Goal: Task Accomplishment & Management: Use online tool/utility

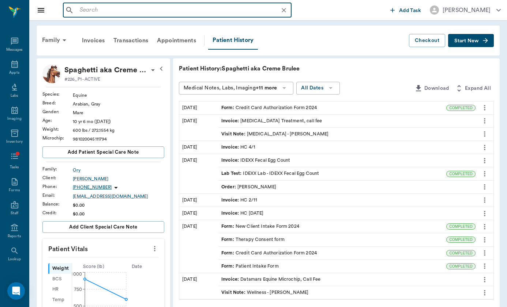
scroll to position [246, 0]
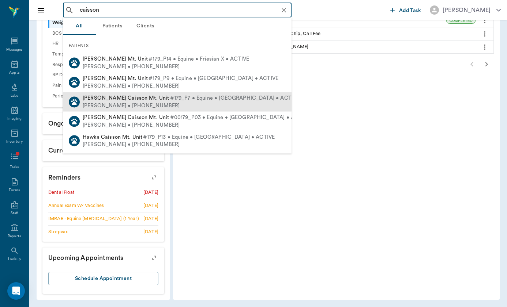
click at [130, 100] on span "[PERSON_NAME] Caisson Mt. Unit" at bounding box center [126, 97] width 87 height 5
type input "caisson"
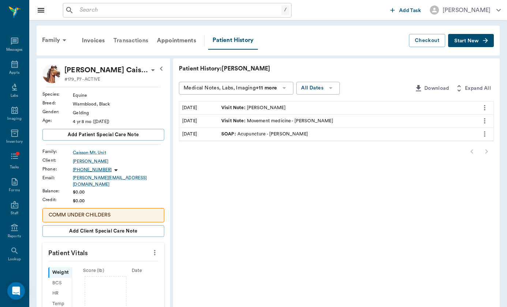
click at [138, 42] on div "Transactions" at bounding box center [130, 41] width 43 height 18
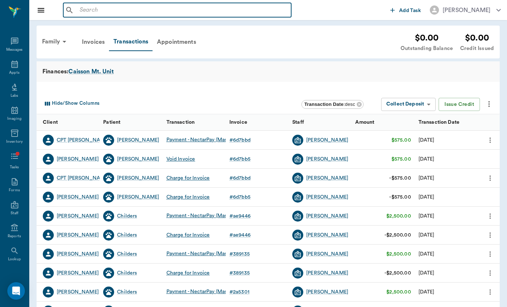
click at [109, 14] on input "text" at bounding box center [182, 10] width 211 height 10
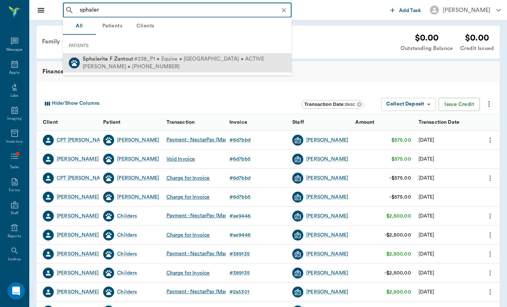
click at [94, 63] on div "[PERSON_NAME] • [PHONE_NUMBER]" at bounding box center [173, 67] width 181 height 8
type input "sphaler"
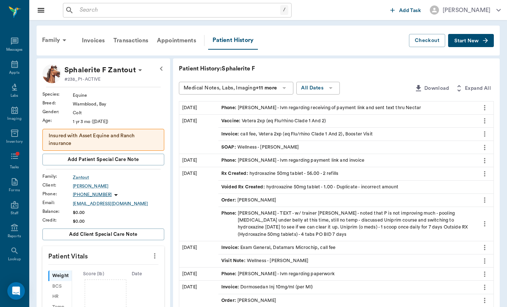
click at [482, 39] on icon "button" at bounding box center [484, 40] width 7 height 7
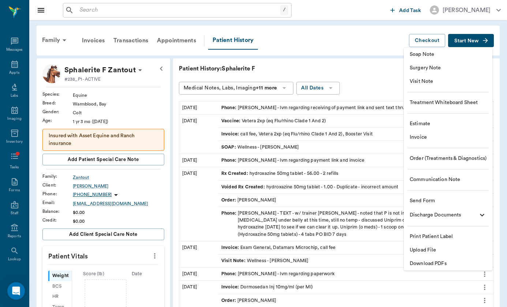
click at [19, 247] on div at bounding box center [253, 153] width 507 height 307
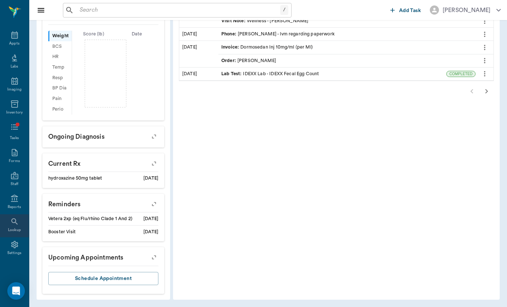
scroll to position [29, 0]
click at [16, 245] on icon at bounding box center [14, 245] width 7 height 7
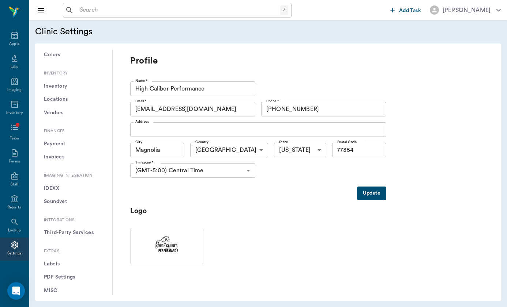
scroll to position [539, 0]
click at [74, 227] on button "Third-Party Services" at bounding box center [73, 234] width 65 height 14
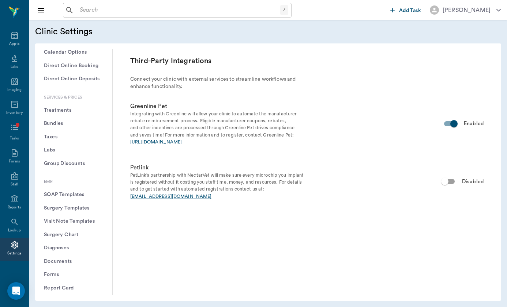
scroll to position [227, 0]
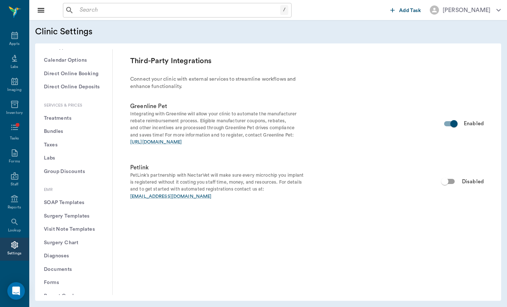
click at [67, 112] on button "Treatments" at bounding box center [73, 119] width 65 height 14
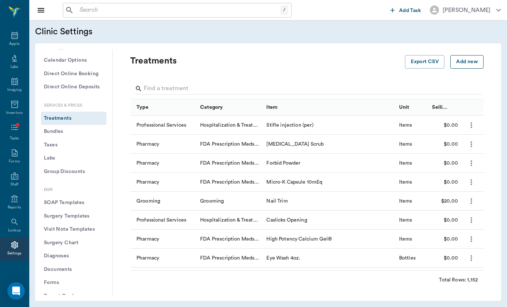
click at [466, 56] on button "Add new" at bounding box center [466, 62] width 33 height 14
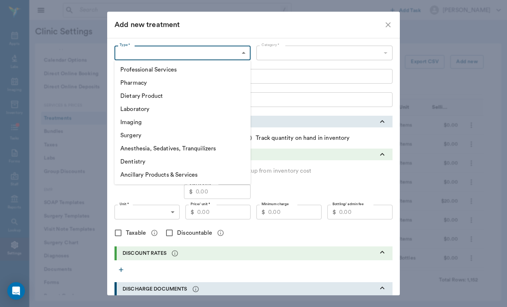
click at [222, 53] on body "/ ​ Add Task [PERSON_NAME] Nectar Messages Appts Labs Imaging Inventory Tasks F…" at bounding box center [253, 153] width 507 height 307
click at [175, 80] on li "Pharmacy" at bounding box center [182, 82] width 136 height 13
type input "5100"
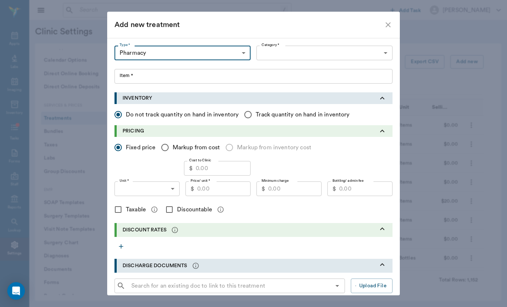
click at [271, 56] on body "/ ​ Add Task [PERSON_NAME] Nectar Messages Appts Labs Imaging Inventory Tasks F…" at bounding box center [253, 153] width 507 height 307
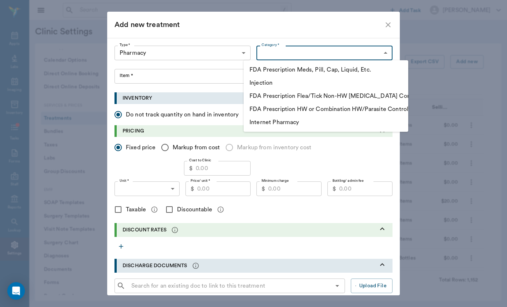
click at [301, 130] on ul "FDA Prescription Meds, Pill, Cap, Liquid, Etc. Injection FDA Prescription Flea/…" at bounding box center [325, 96] width 164 height 72
click at [304, 125] on li "Internet Pharmacy" at bounding box center [325, 122] width 164 height 13
type input "5130"
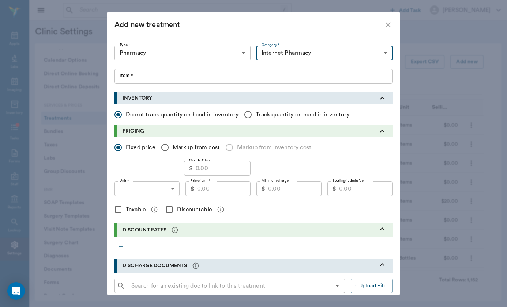
click at [190, 71] on input "Item *" at bounding box center [253, 76] width 278 height 15
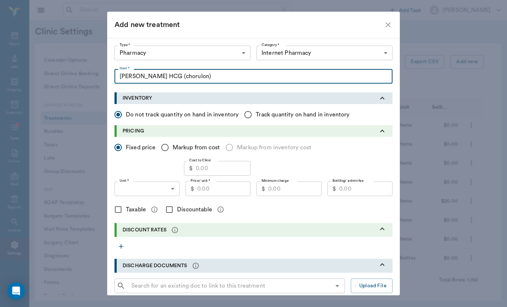
drag, startPoint x: 186, startPoint y: 72, endPoint x: 151, endPoint y: 73, distance: 35.1
click at [151, 73] on input "[PERSON_NAME] HCG (chorulon)" at bounding box center [253, 76] width 278 height 15
click at [146, 75] on input "[PERSON_NAME] HCG (chorulon)" at bounding box center [253, 76] width 278 height 15
drag, startPoint x: 146, startPoint y: 75, endPoint x: 207, endPoint y: 73, distance: 61.4
click at [207, 73] on input "[PERSON_NAME] HCG (chorulon)" at bounding box center [253, 76] width 278 height 15
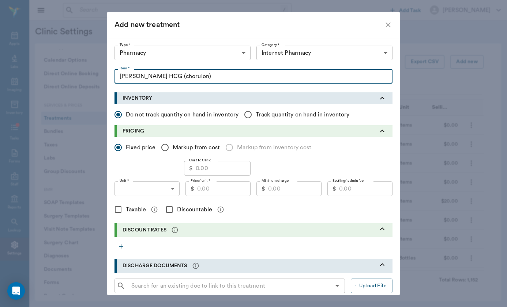
paste input "text"
paste input "H"
type input "[PERSON_NAME] HCG (chorulon) 10000 USP unit/ml"
click at [171, 149] on input "Markup from cost" at bounding box center [164, 147] width 15 height 15
radio input "true"
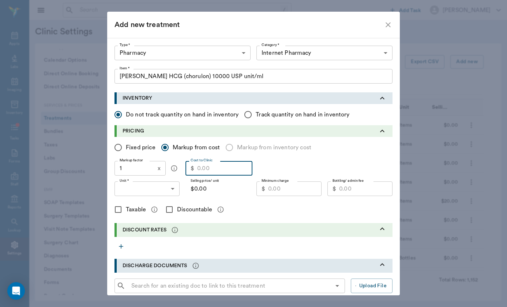
click at [223, 167] on input "Cost to Clinic" at bounding box center [224, 168] width 55 height 15
type input "5"
type input "$5.00"
type input "51"
type input "$51.00"
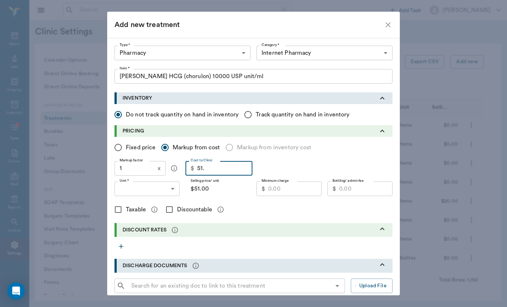
type input "51.5"
type input "$51.50"
type input "51.55"
type input "$51.55"
type input "51.55"
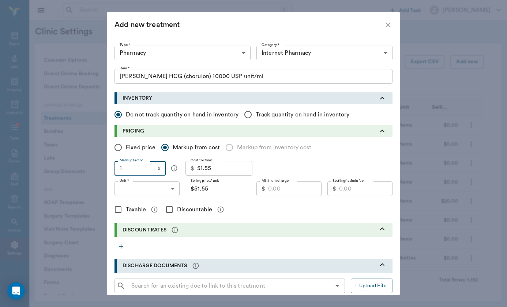
click at [144, 170] on input "1" at bounding box center [134, 168] width 40 height 15
type input "$0.00"
type input "1"
type input "$51.55"
type input "1.5"
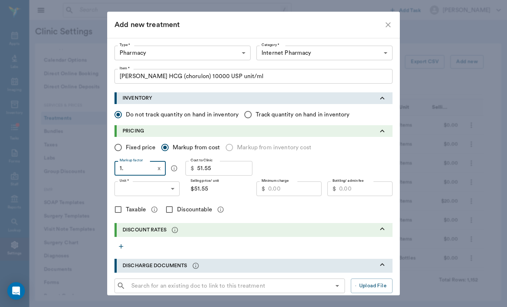
type input "$77.33"
type input "1.5"
click at [346, 152] on div "Fixed price Markup from cost Markup from inventory cost" at bounding box center [253, 147] width 278 height 15
click at [133, 167] on input "1.5" at bounding box center [134, 168] width 40 height 15
type input "1."
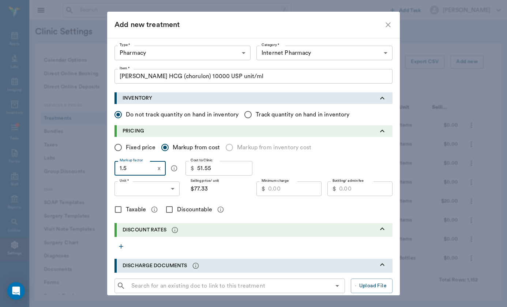
type input "$51.55"
type input "1.6"
type input "$82.48"
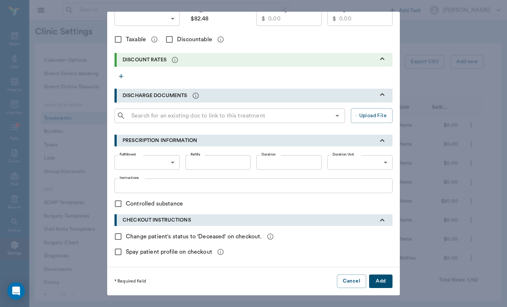
scroll to position [170, 0]
type input "1.6"
click at [382, 283] on button "Add" at bounding box center [380, 282] width 23 height 14
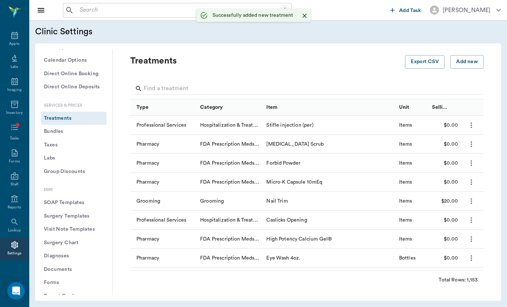
radio input "true"
click at [142, 11] on input "text" at bounding box center [178, 10] width 203 height 10
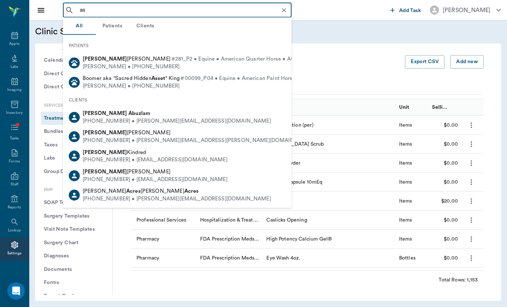
type input "a"
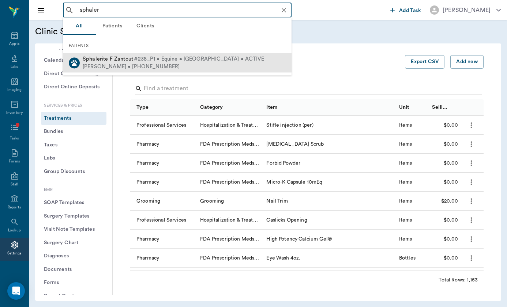
click at [121, 60] on span "Sphalerite F Zantout" at bounding box center [108, 58] width 50 height 5
type input "sphaler"
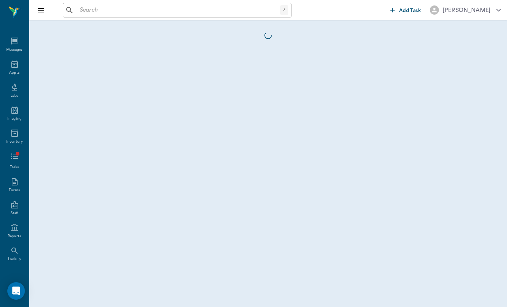
scroll to position [29, 0]
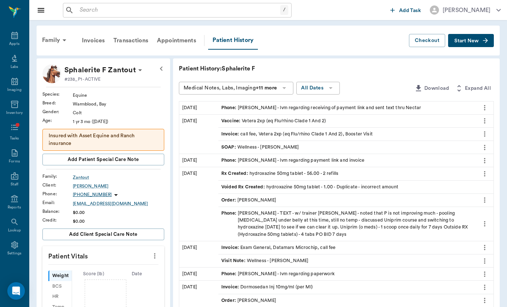
click at [480, 41] on button "Start New" at bounding box center [471, 41] width 46 height 14
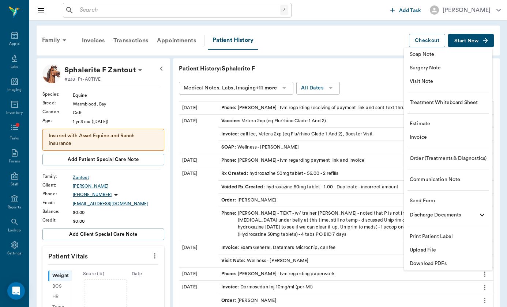
click at [457, 160] on span "Order (Treatments & Diagnostics)" at bounding box center [447, 159] width 77 height 8
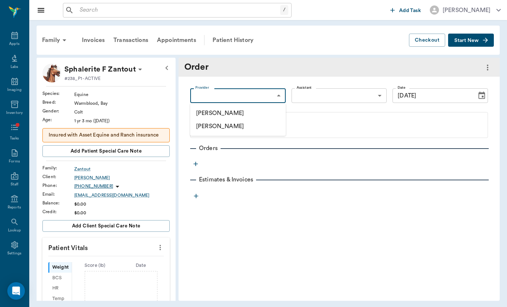
click at [246, 91] on body "/ ​ Add Task [PERSON_NAME] Nectar Messages Appts Labs Imaging Inventory Tasks F…" at bounding box center [253, 153] width 507 height 307
click at [246, 116] on li "[PERSON_NAME]" at bounding box center [237, 113] width 95 height 13
type input "649b3e03b5bc7e03f9326794"
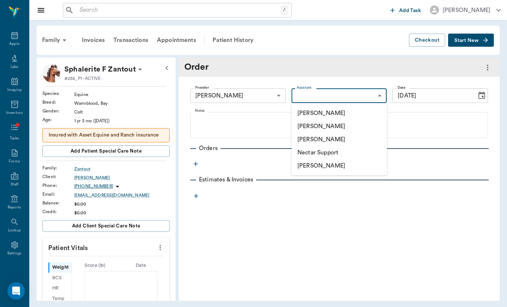
click at [360, 90] on body "/ ​ Add Task [PERSON_NAME] Nectar Messages Appts Labs Imaging Inventory Tasks F…" at bounding box center [253, 153] width 507 height 307
click at [364, 126] on li "[PERSON_NAME]" at bounding box center [338, 126] width 95 height 13
type input "649b3e03b5bc7e03f9326794"
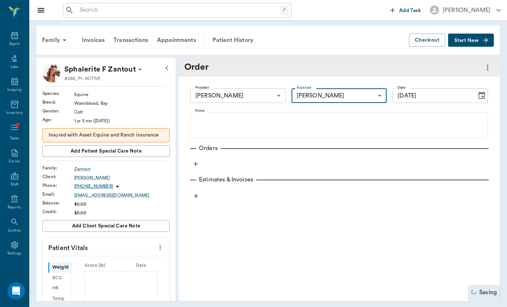
click at [483, 96] on icon "Choose date, selected date is Sep 11, 2025" at bounding box center [481, 95] width 9 height 9
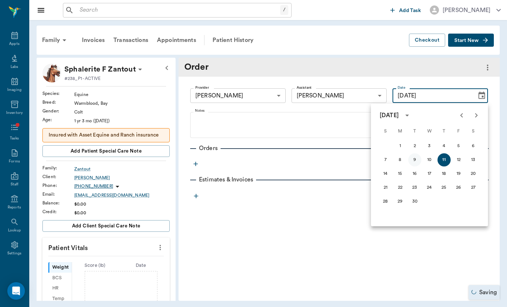
click at [413, 161] on button "9" at bounding box center [414, 160] width 13 height 13
type input "[DATE]"
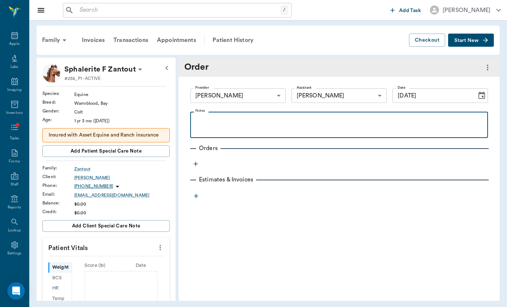
click at [203, 128] on div at bounding box center [339, 125] width 290 height 18
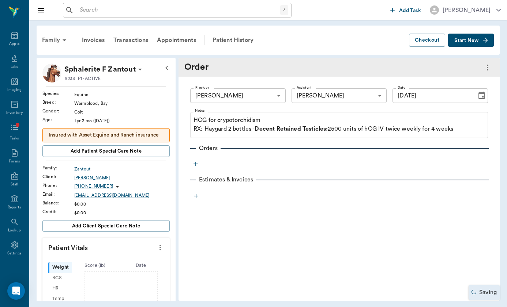
click at [195, 164] on icon "button" at bounding box center [195, 163] width 7 height 7
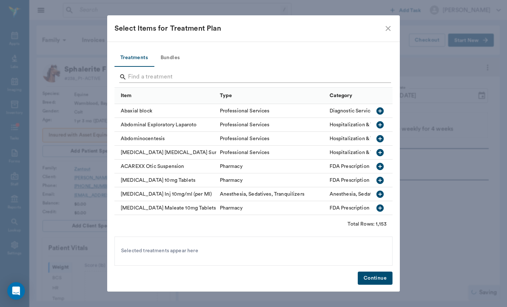
click at [193, 82] on input "Search" at bounding box center [254, 77] width 252 height 12
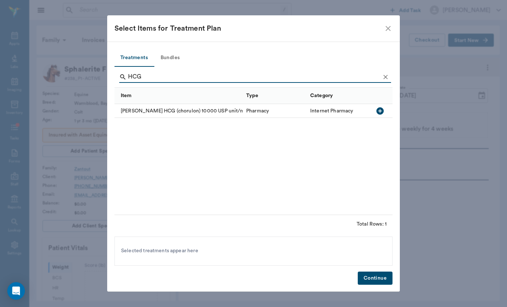
type input "HCG"
click at [157, 110] on div "[PERSON_NAME] HCG (chorulon) 10000 USP unit/ml" at bounding box center [178, 111] width 128 height 14
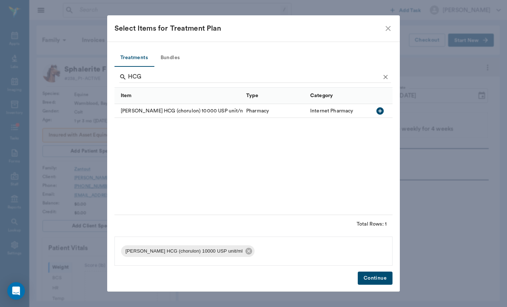
click at [374, 279] on button "Continue" at bounding box center [374, 279] width 35 height 14
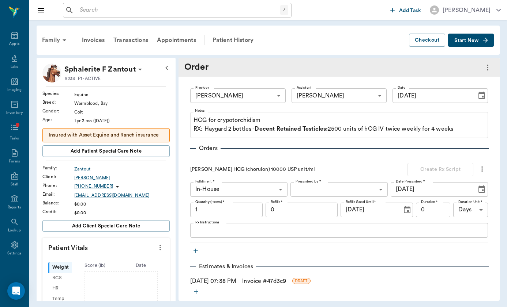
click at [260, 189] on body "/ ​ Add Task [PERSON_NAME] Nectar Messages Appts Labs Imaging Inventory Tasks F…" at bounding box center [253, 153] width 507 height 307
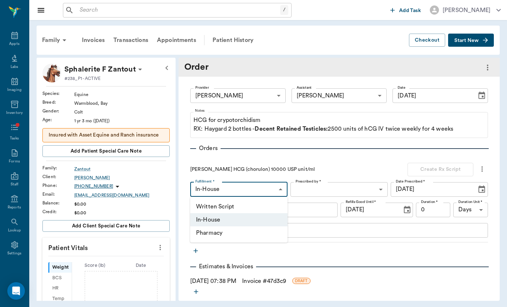
click at [264, 235] on li "Pharmacy" at bounding box center [238, 233] width 97 height 13
type input "Pharmacy"
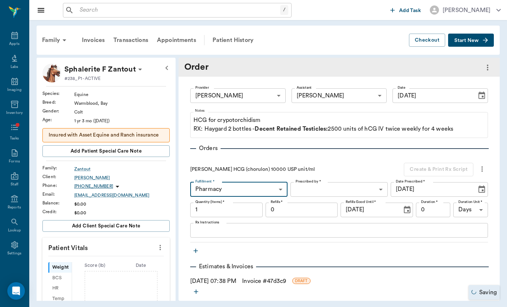
click at [316, 190] on body "/ ​ Add Task [PERSON_NAME] Nectar Messages Appts Labs Imaging Inventory Tasks F…" at bounding box center [253, 153] width 507 height 307
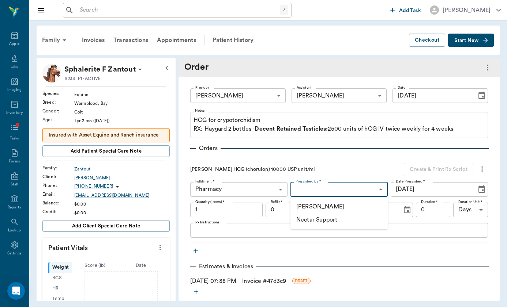
click at [318, 203] on li "[PERSON_NAME]" at bounding box center [338, 206] width 97 height 13
type input "649b3e03b5bc7e03f9326794"
click at [248, 209] on input "1" at bounding box center [226, 210] width 72 height 15
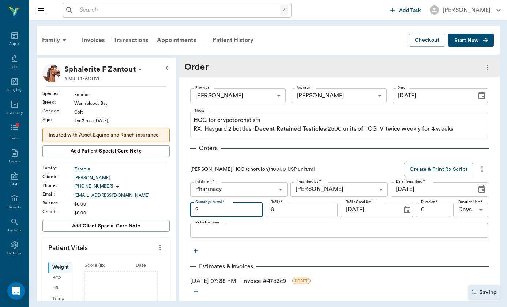
type input "2"
click at [250, 238] on div "x Rx Instructions" at bounding box center [339, 230] width 298 height 15
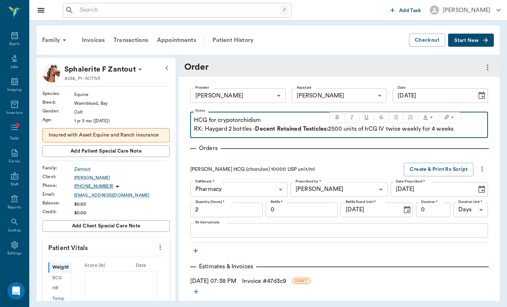
drag, startPoint x: 332, startPoint y: 129, endPoint x: 495, endPoint y: 131, distance: 162.7
click at [495, 131] on div "Provider [PERSON_NAME] 649b3e03b5bc7e03f9326794 Provider Assistant [PERSON_NAME…" at bounding box center [338, 187] width 321 height 221
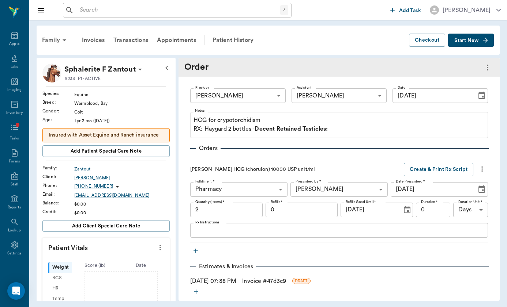
click at [212, 232] on textarea "Rx Instructions" at bounding box center [338, 230] width 287 height 8
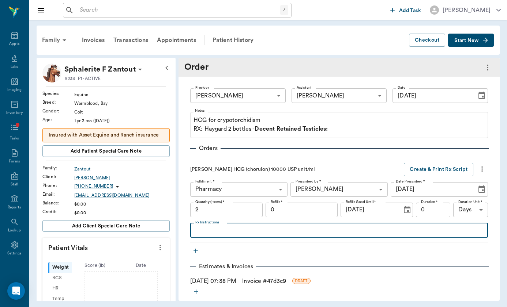
paste textarea "2500 units of hCG IV twice weekly for 4 weeks"
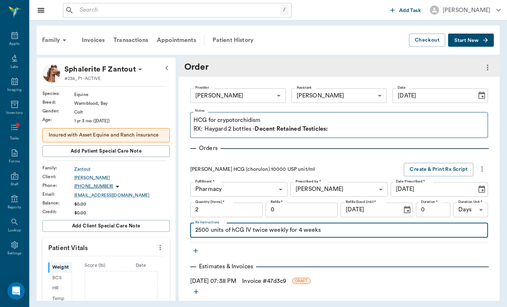
type textarea "2500 units of hCG IV twice weekly for 4 weeks"
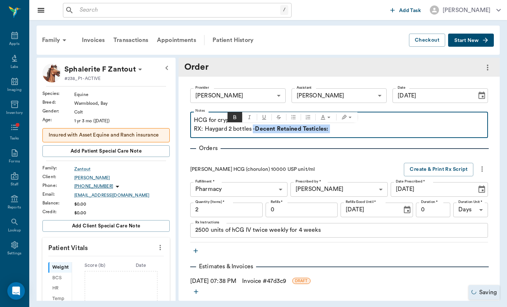
drag, startPoint x: 344, startPoint y: 131, endPoint x: 253, endPoint y: 130, distance: 90.6
click at [253, 130] on p "RX: Haygard 2 bottles - Decent Retained Testicles:" at bounding box center [339, 129] width 290 height 9
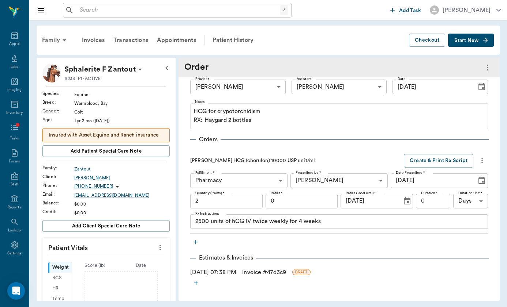
click at [254, 275] on link "Invoice # 47d3c9" at bounding box center [264, 272] width 44 height 9
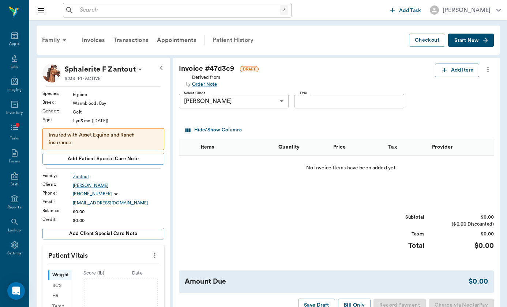
click at [242, 34] on div "Patient History" at bounding box center [233, 40] width 50 height 18
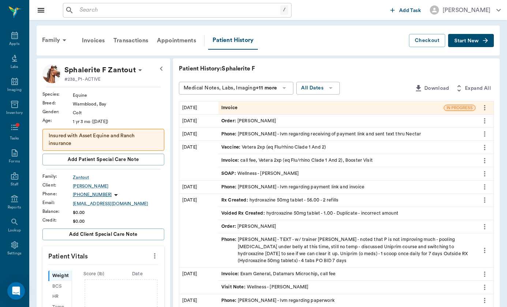
click at [226, 121] on div "Order : [PERSON_NAME]" at bounding box center [248, 121] width 55 height 7
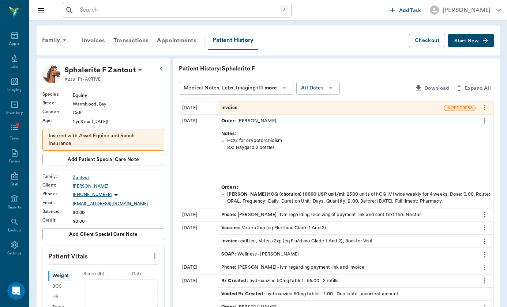
click at [232, 167] on div "HCG for crypotorchidism RX: Haygard 2 bottles" at bounding box center [358, 160] width 263 height 47
click at [484, 118] on icon "more" at bounding box center [484, 121] width 8 height 9
click at [476, 132] on span "View" at bounding box center [453, 134] width 61 height 8
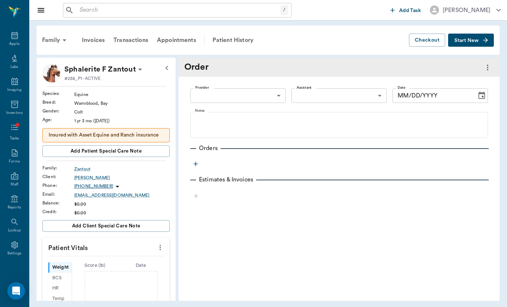
type input "649b3e03b5bc7e03f9326794"
type input "[DATE]"
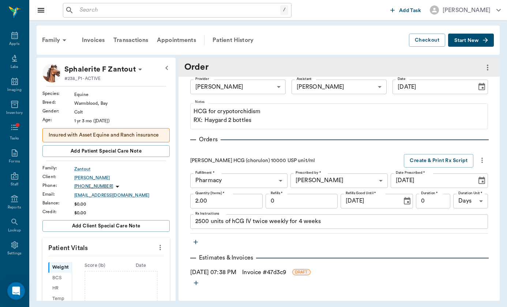
scroll to position [9, 0]
click at [260, 273] on link "Invoice # 47d3c9" at bounding box center [264, 272] width 44 height 9
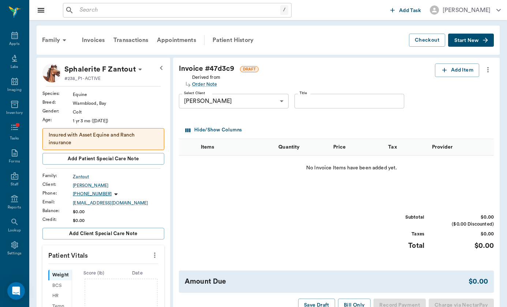
click at [299, 102] on input "Title" at bounding box center [349, 101] width 110 height 15
type input "Haygard RX"
click at [455, 72] on button "Add Item" at bounding box center [457, 71] width 44 height 14
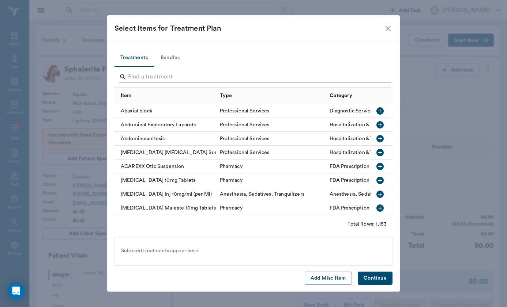
click at [228, 74] on input "Search" at bounding box center [254, 77] width 252 height 12
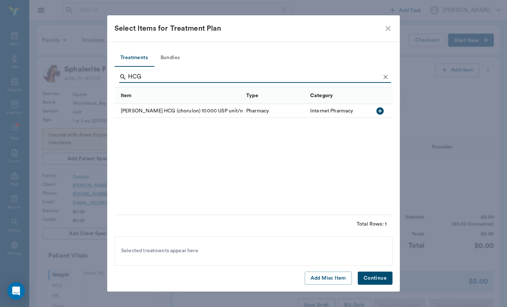
type input "HCG"
click at [186, 113] on div "[PERSON_NAME] HCG (chorulon) 10000 USP unit/ml" at bounding box center [178, 111] width 128 height 14
click at [372, 279] on button "Continue" at bounding box center [374, 279] width 35 height 14
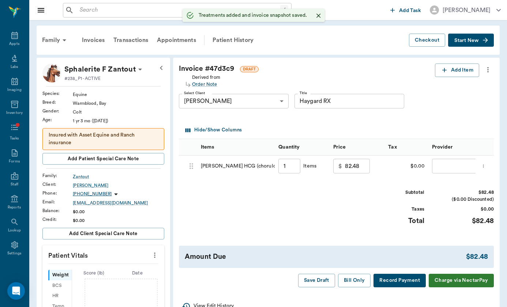
type input "Haygard RX"
click at [278, 164] on input "1.00" at bounding box center [289, 166] width 22 height 15
type input "2"
type input "164.96"
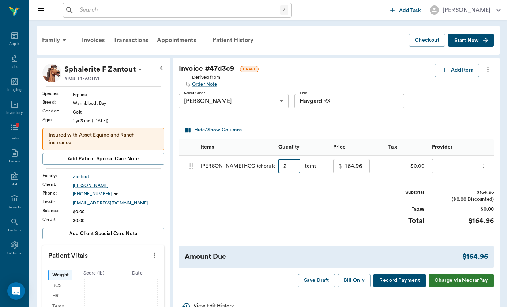
click at [438, 167] on body "/ ​ Add Task [PERSON_NAME] Nectar Messages Appts Labs Imaging Inventory Tasks F…" at bounding box center [253, 274] width 507 height 548
click at [437, 178] on li "[PERSON_NAME]" at bounding box center [434, 182] width 67 height 13
type input "none-649b3e03b5bc7e03f9326794"
click at [349, 272] on div "Invoice # 47d3c9 DRAFT Derived from Order Note Add Item Select Client [PERSON_N…" at bounding box center [336, 176] width 326 height 236
click at [349, 278] on button "Bill Only" at bounding box center [354, 281] width 33 height 14
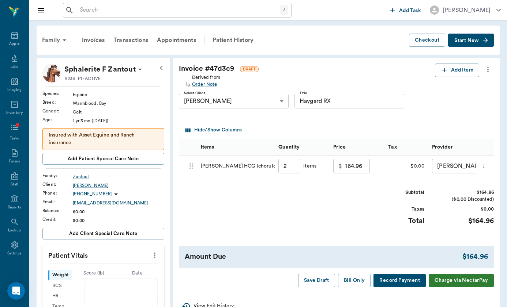
type input "2.00"
